Goal: Information Seeking & Learning: Learn about a topic

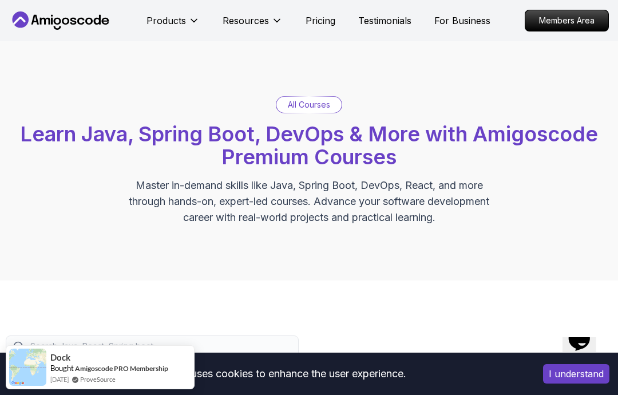
click at [325, 101] on p "All Courses" at bounding box center [309, 104] width 42 height 11
click at [321, 104] on p "All Courses" at bounding box center [309, 104] width 42 height 11
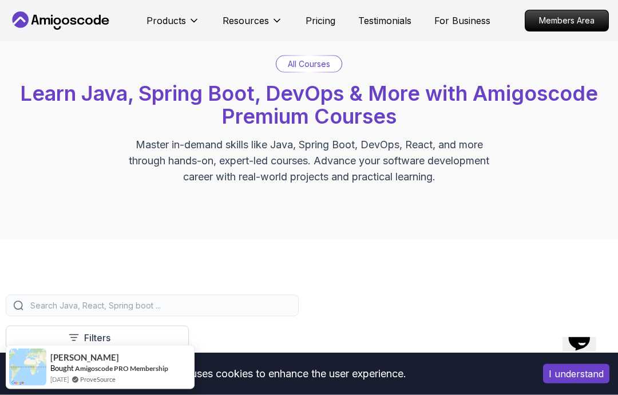
scroll to position [41, 0]
click at [318, 64] on p "All Courses" at bounding box center [309, 63] width 42 height 11
click at [317, 61] on p "All Courses" at bounding box center [309, 63] width 42 height 11
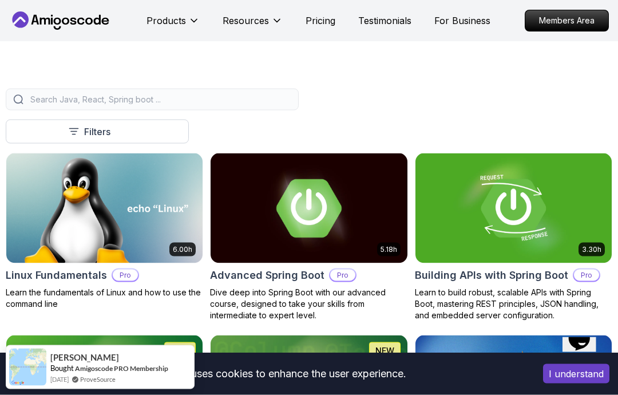
click at [238, 95] on input "search" at bounding box center [159, 99] width 263 height 11
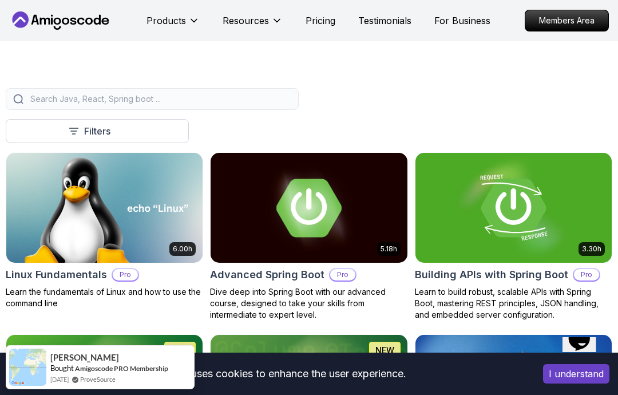
scroll to position [247, 0]
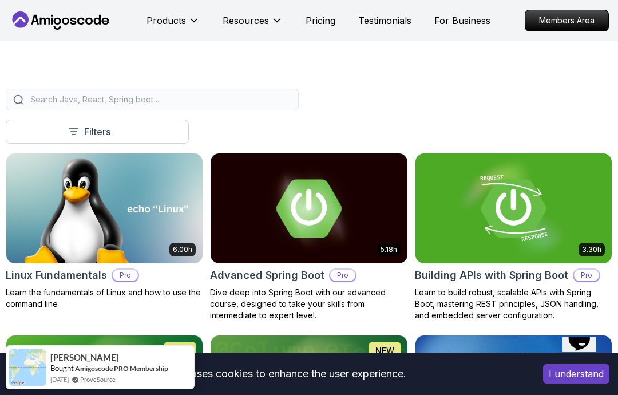
click at [216, 102] on input "search" at bounding box center [159, 99] width 263 height 11
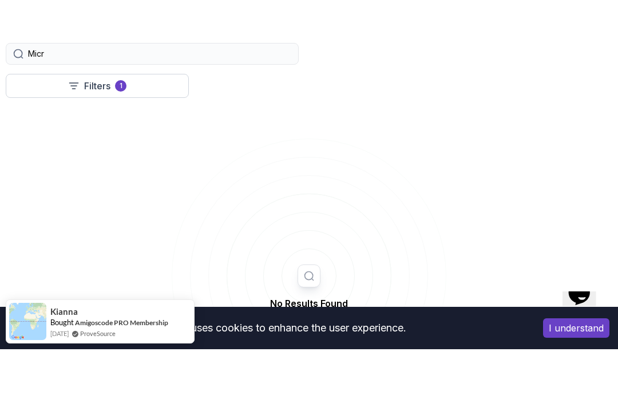
scroll to position [293, 0]
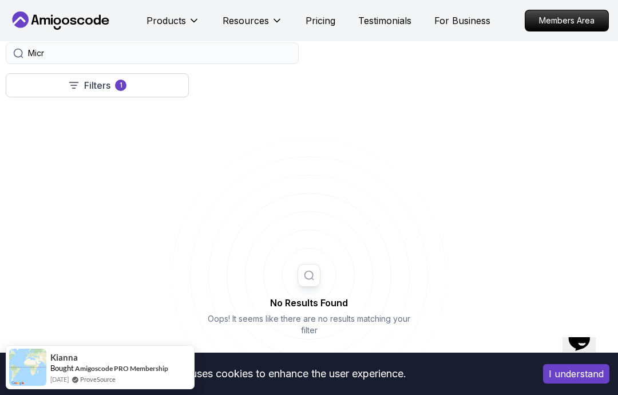
click at [243, 48] on input "Micr" at bounding box center [159, 53] width 263 height 11
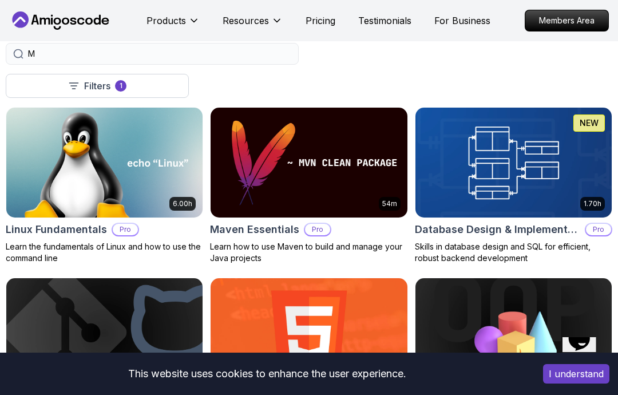
type input "M"
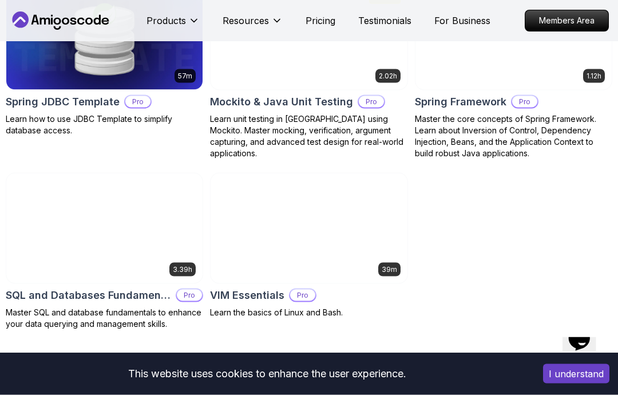
scroll to position [945, 0]
